Goal: Use online tool/utility: Utilize a website feature to perform a specific function

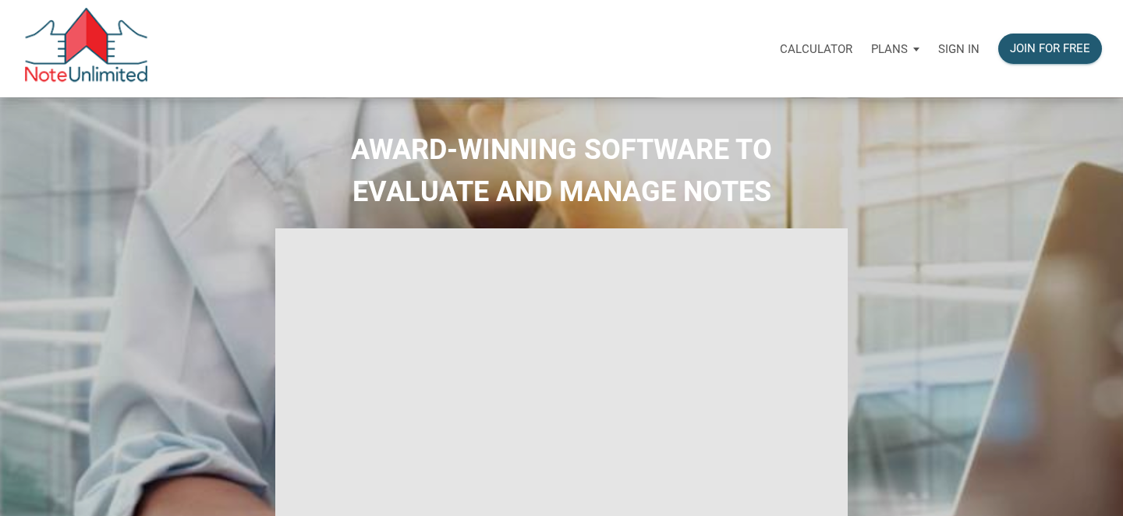
select select
type input "Introduction to new features"
select select
click at [810, 48] on p "Calculator" at bounding box center [816, 49] width 73 height 14
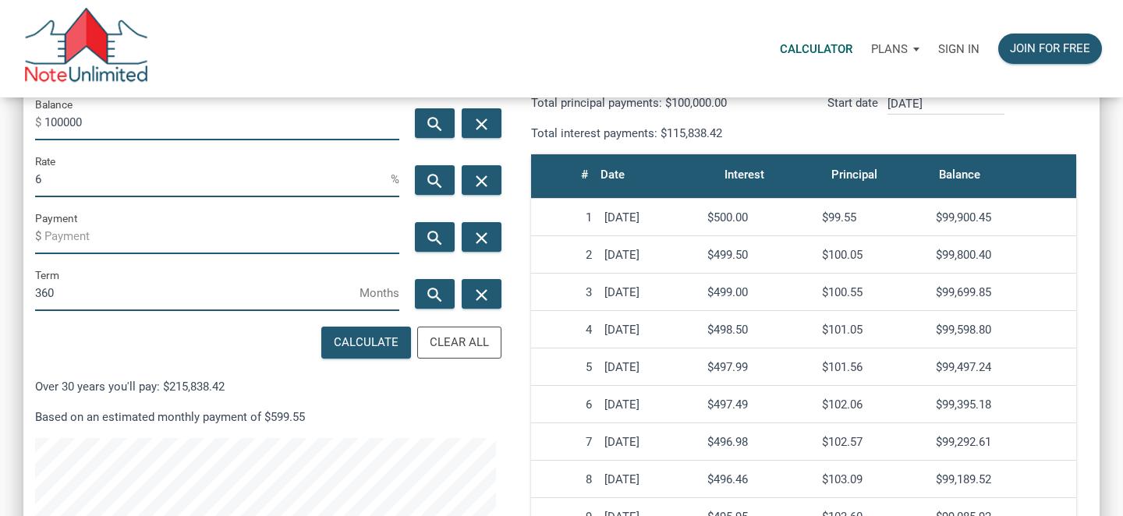
scroll to position [244, 0]
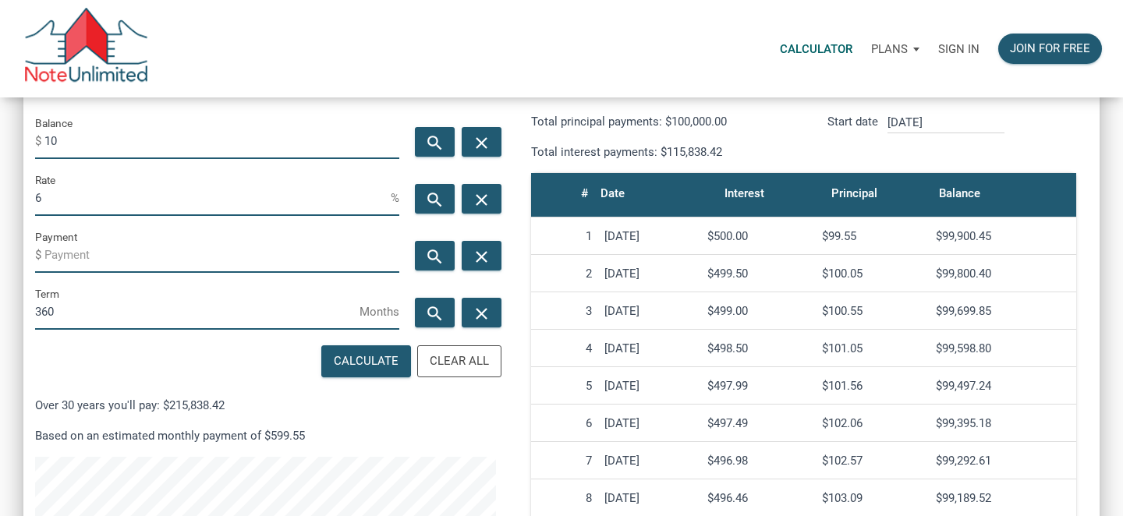
type input "1"
type input "700000"
click at [66, 201] on input "6" at bounding box center [213, 198] width 356 height 35
type input "3"
click at [57, 255] on input "Payment" at bounding box center [221, 255] width 355 height 35
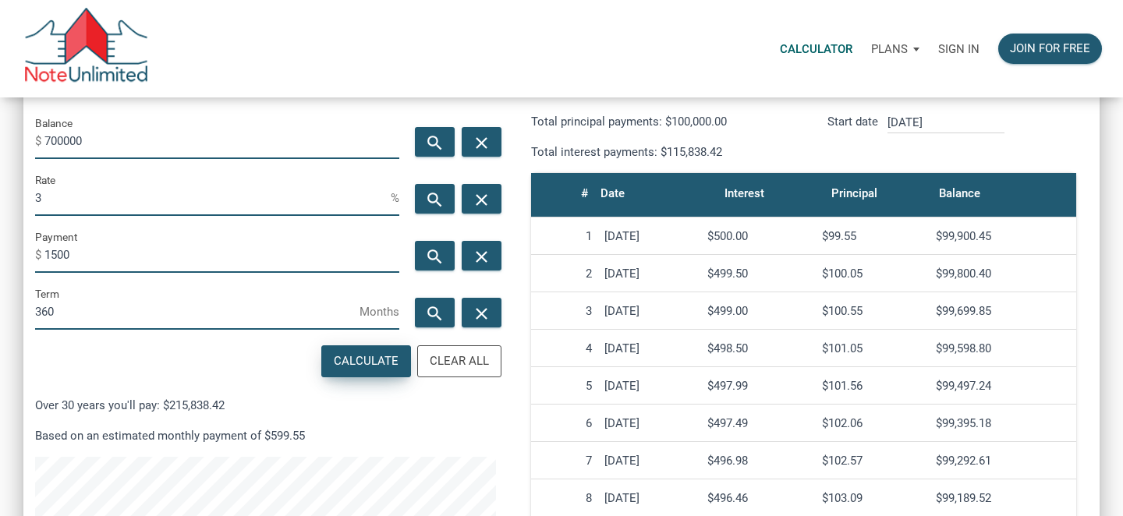
click at [397, 363] on div "Calculate" at bounding box center [366, 361] width 65 height 18
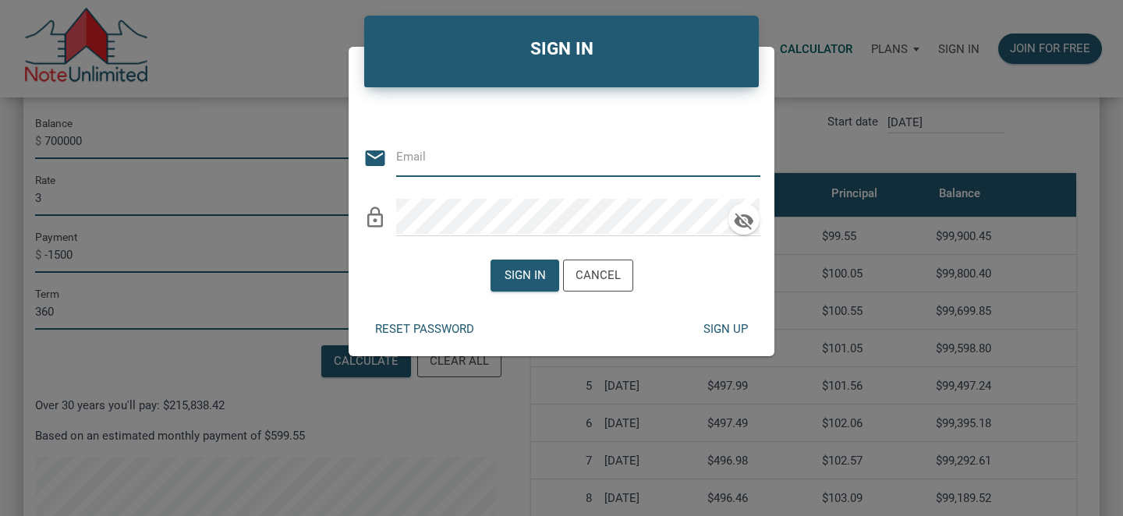
click at [696, 296] on div "Sign in Cancel" at bounding box center [562, 275] width 426 height 55
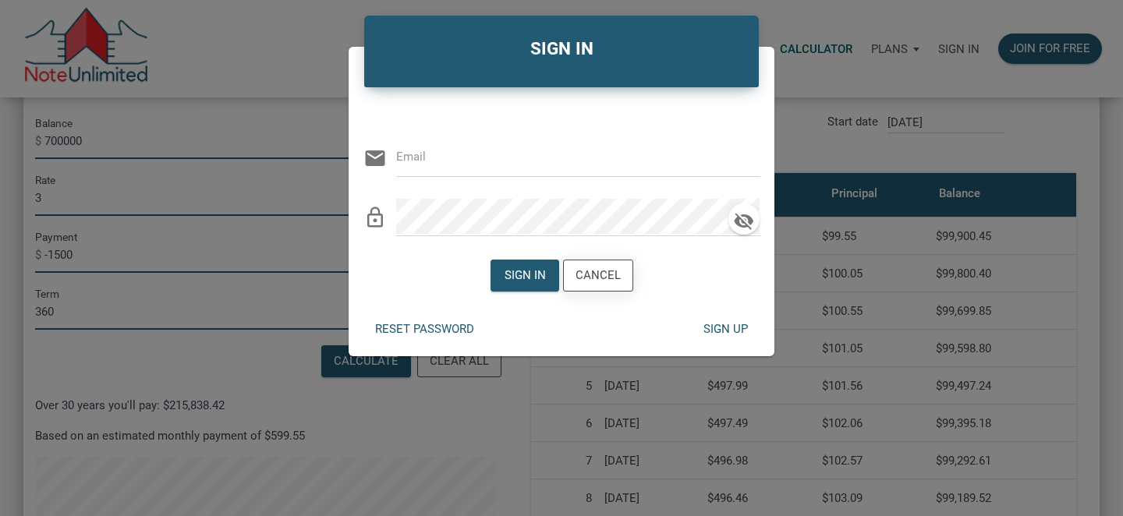
click at [597, 277] on div "Cancel" at bounding box center [598, 276] width 45 height 18
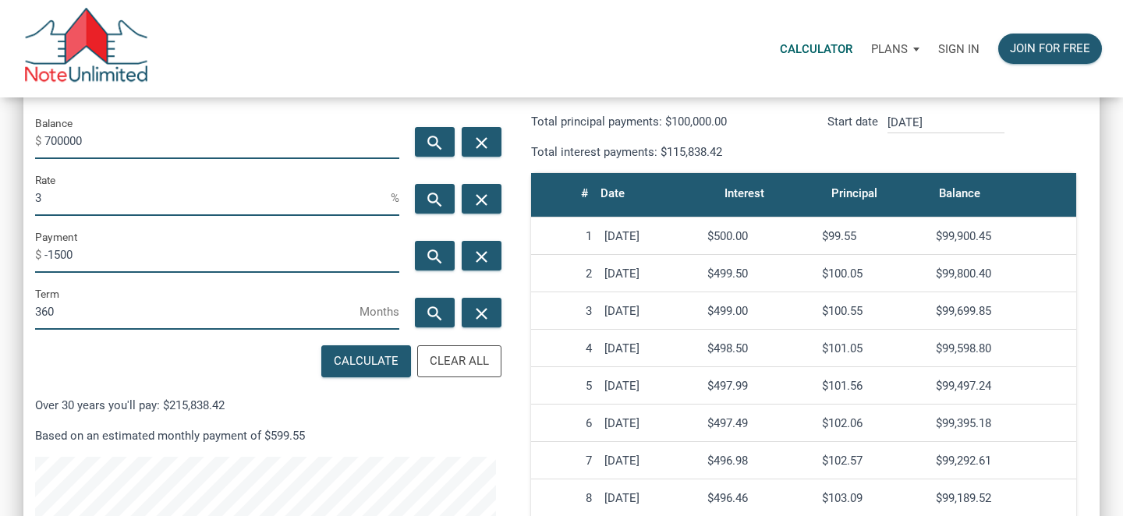
click at [51, 256] on input "-1500" at bounding box center [221, 255] width 355 height 35
click at [359, 360] on div "Calculate" at bounding box center [366, 361] width 65 height 18
type input "-1500"
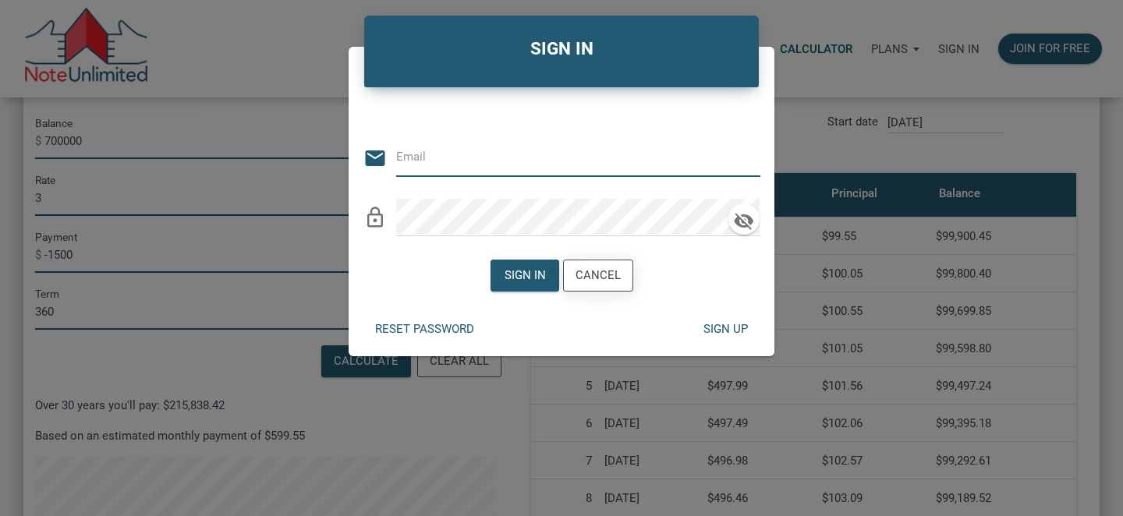
click at [604, 279] on div "Cancel" at bounding box center [598, 276] width 45 height 18
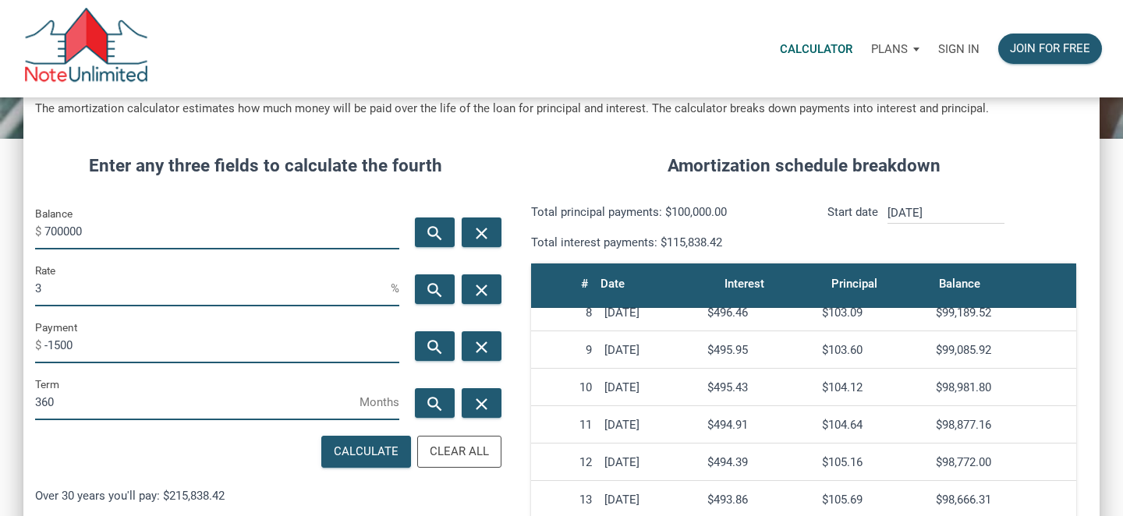
scroll to position [0, 0]
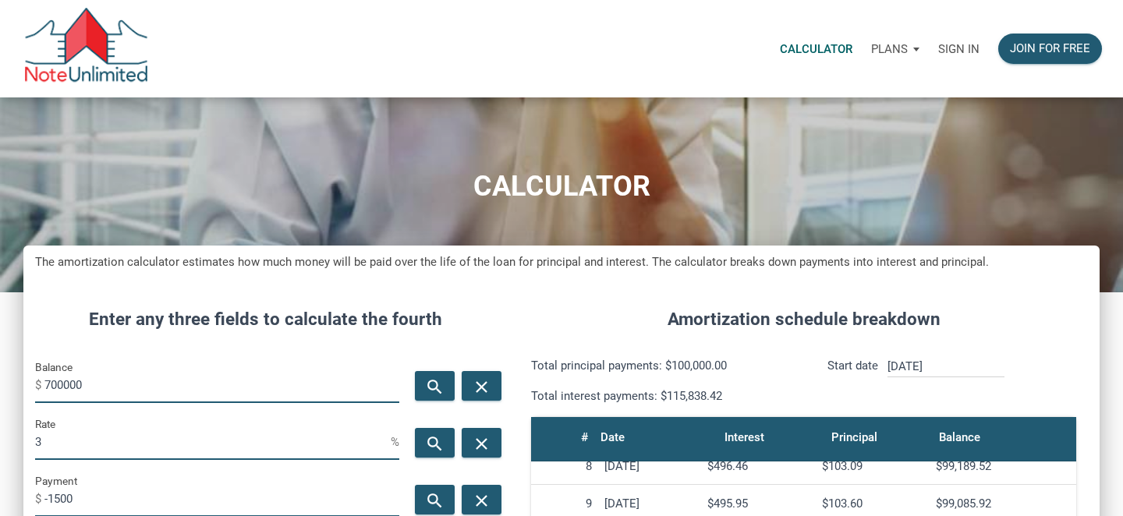
click at [897, 48] on p "Plans" at bounding box center [889, 49] width 37 height 14
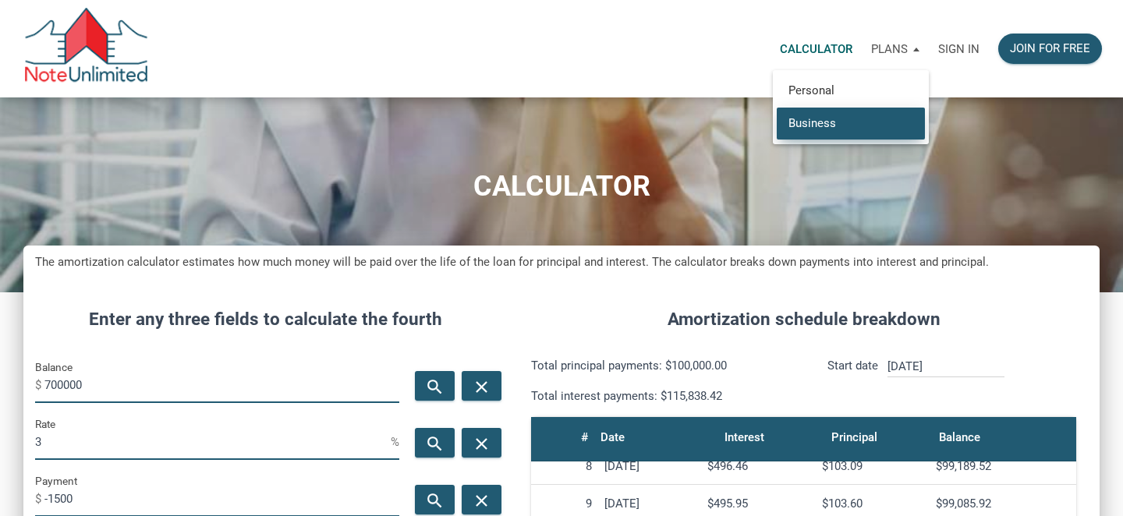
click at [842, 122] on link "Business" at bounding box center [851, 123] width 148 height 32
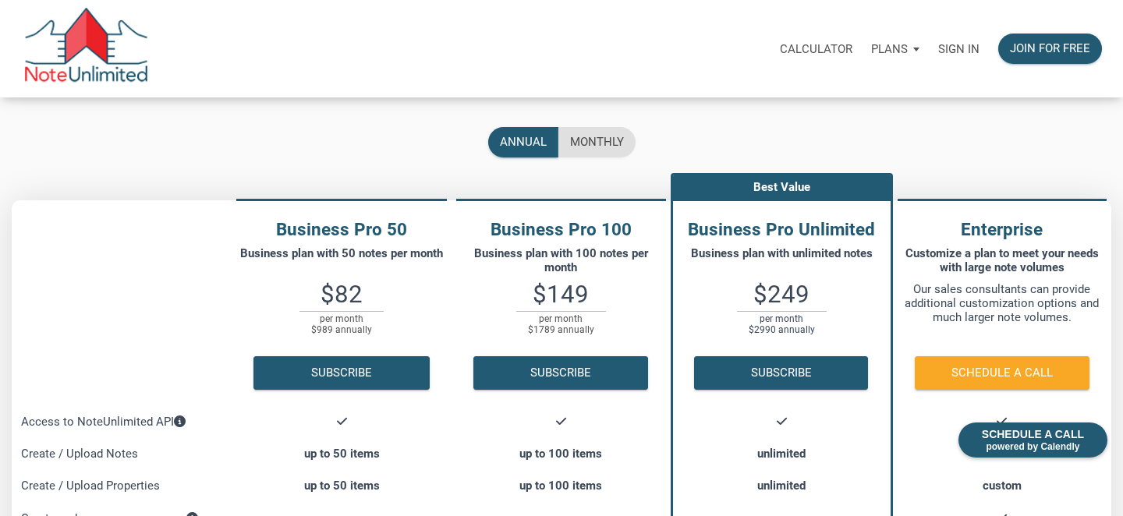
click at [669, 50] on div "Calculator Plans Personal Business Sign in Join for free" at bounding box center [630, 48] width 962 height 49
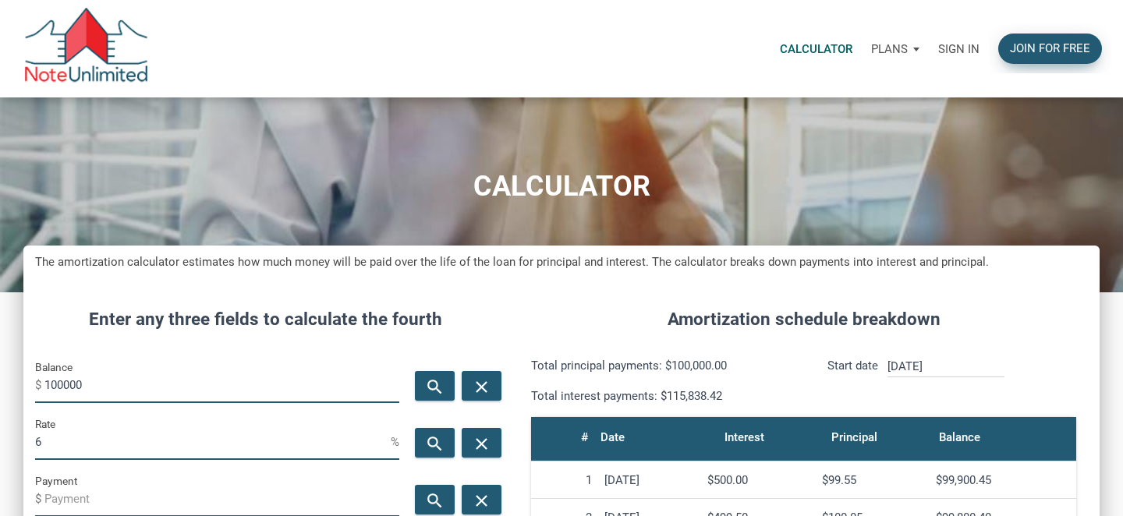
click at [1055, 54] on div "Join for free" at bounding box center [1050, 49] width 80 height 18
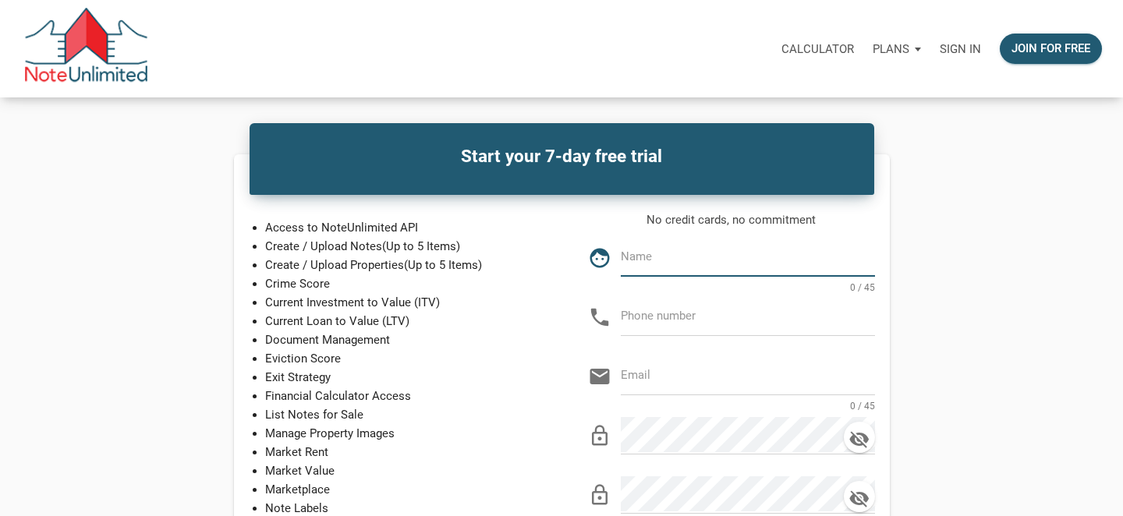
click at [1038, 197] on div "Start your 7-day free trial Access to NoteUnlimited API Create / Upload Notes (…" at bounding box center [561, 482] width 1045 height 656
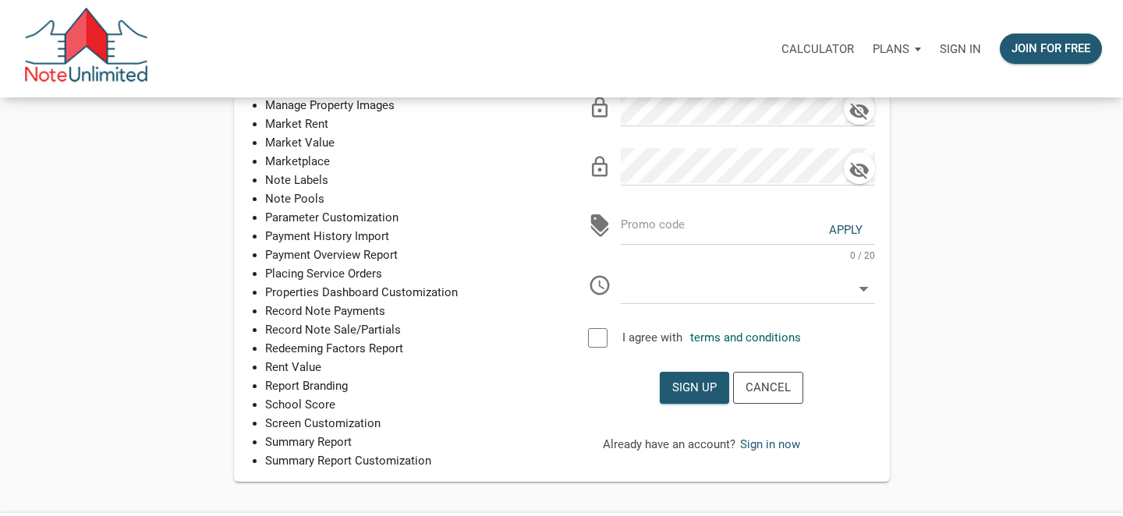
scroll to position [543, 0]
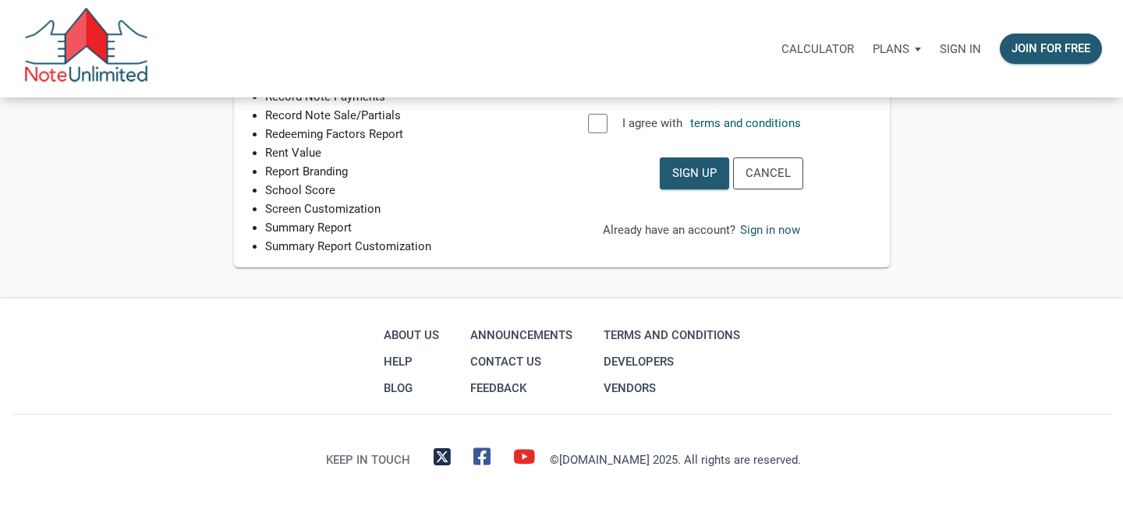
click at [904, 48] on p "Plans" at bounding box center [891, 49] width 37 height 14
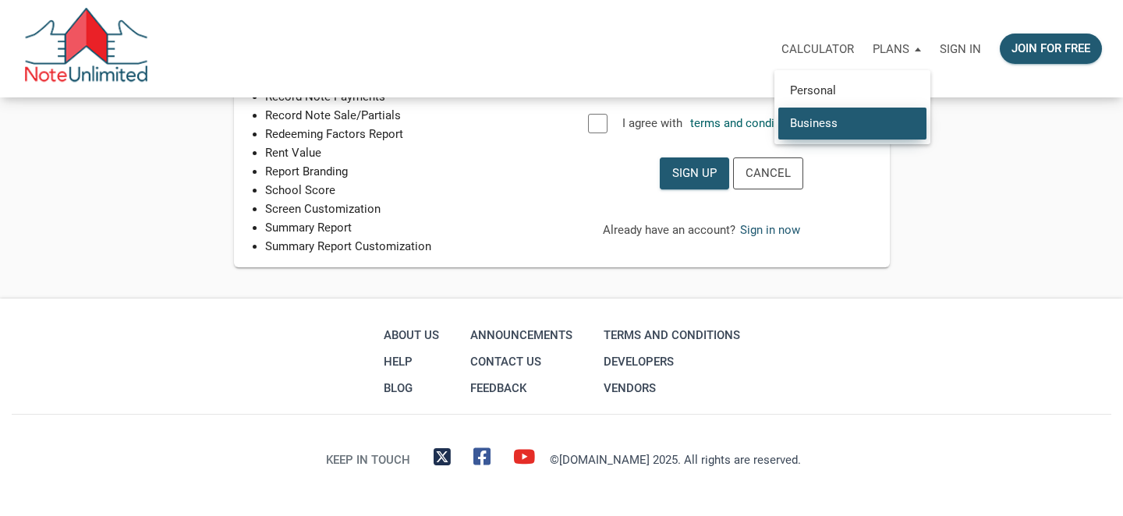
click at [825, 126] on link "Business" at bounding box center [852, 123] width 148 height 32
